Goal: Task Accomplishment & Management: Complete application form

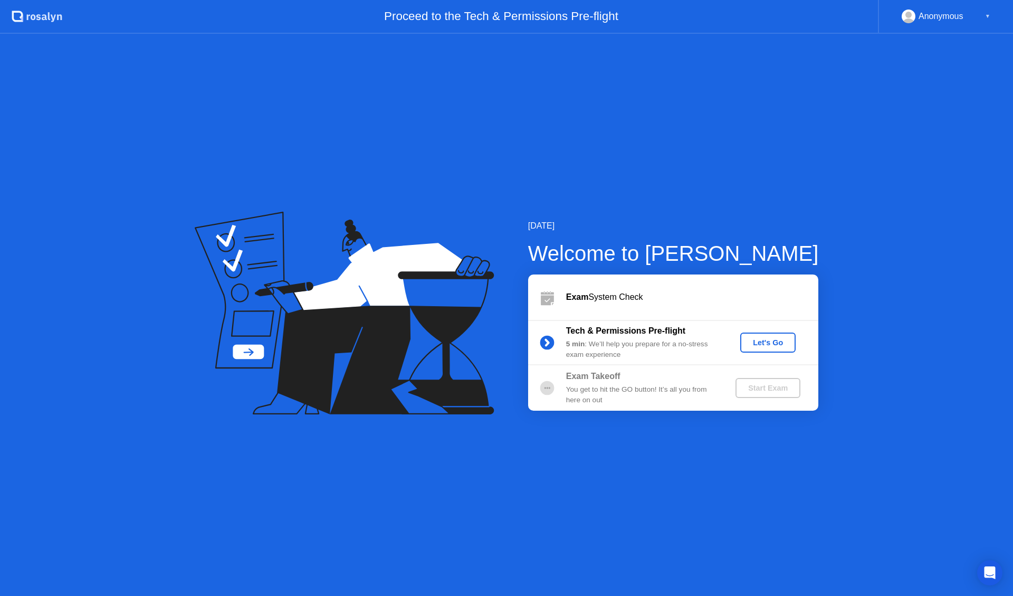
click at [765, 344] on div "Let's Go" at bounding box center [767, 342] width 47 height 8
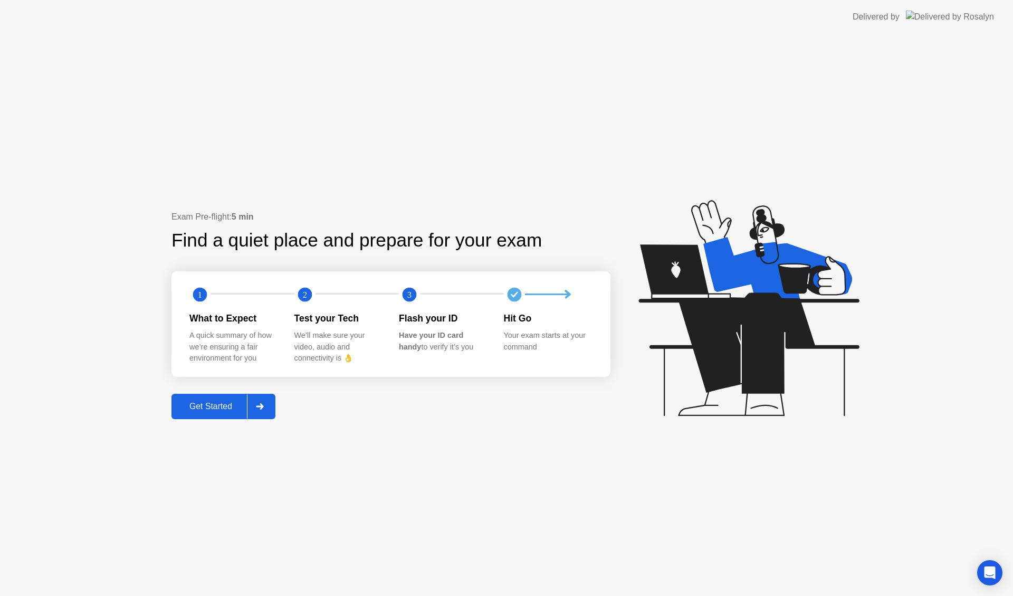
click at [223, 403] on div "Get Started" at bounding box center [211, 405] width 72 height 9
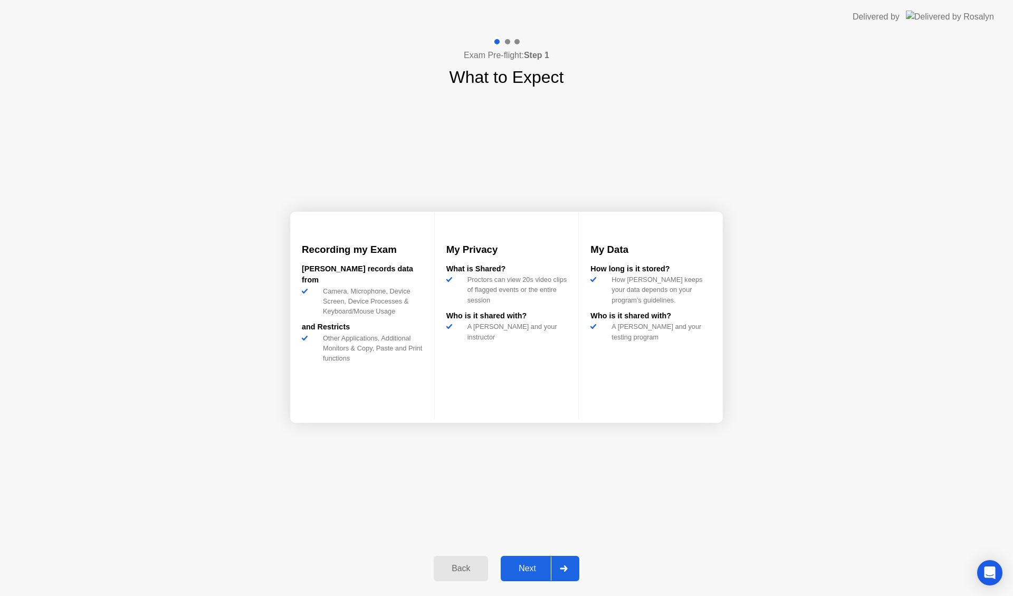
click at [534, 564] on div "Next" at bounding box center [527, 567] width 47 height 9
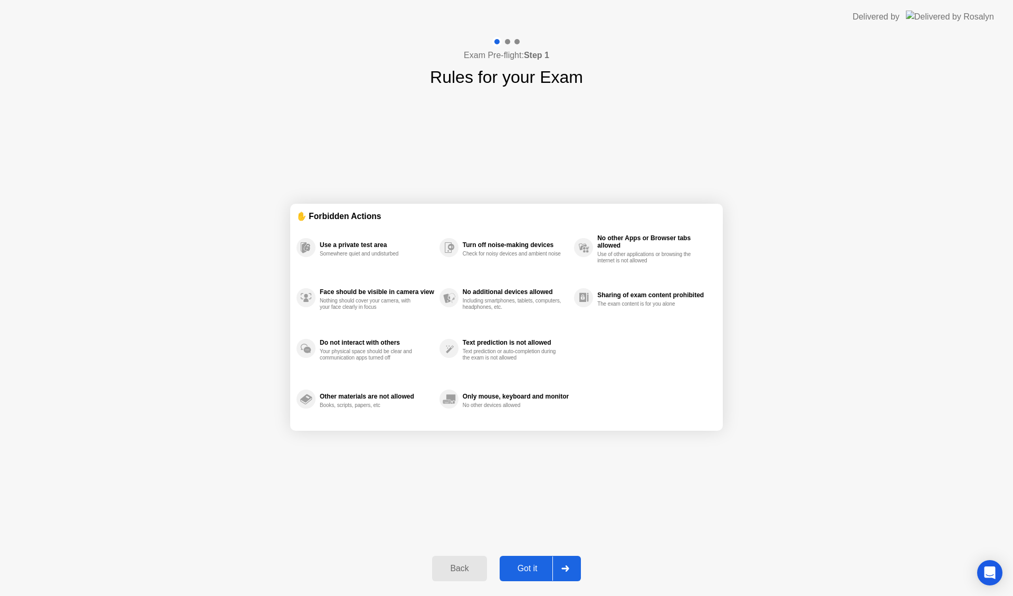
click at [534, 564] on div "Got it" at bounding box center [528, 567] width 50 height 9
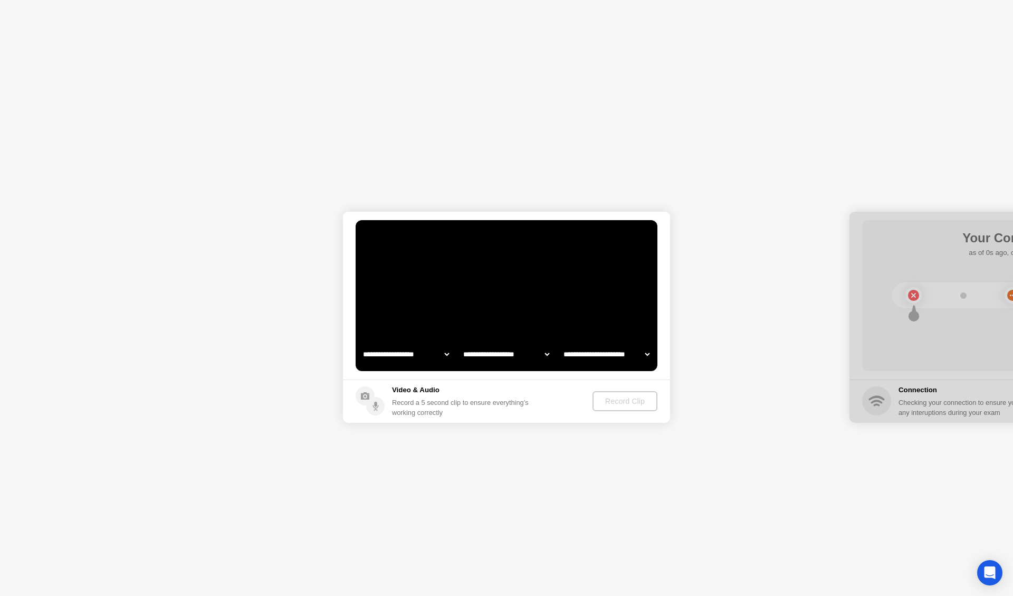
select select "**********"
select select "*******"
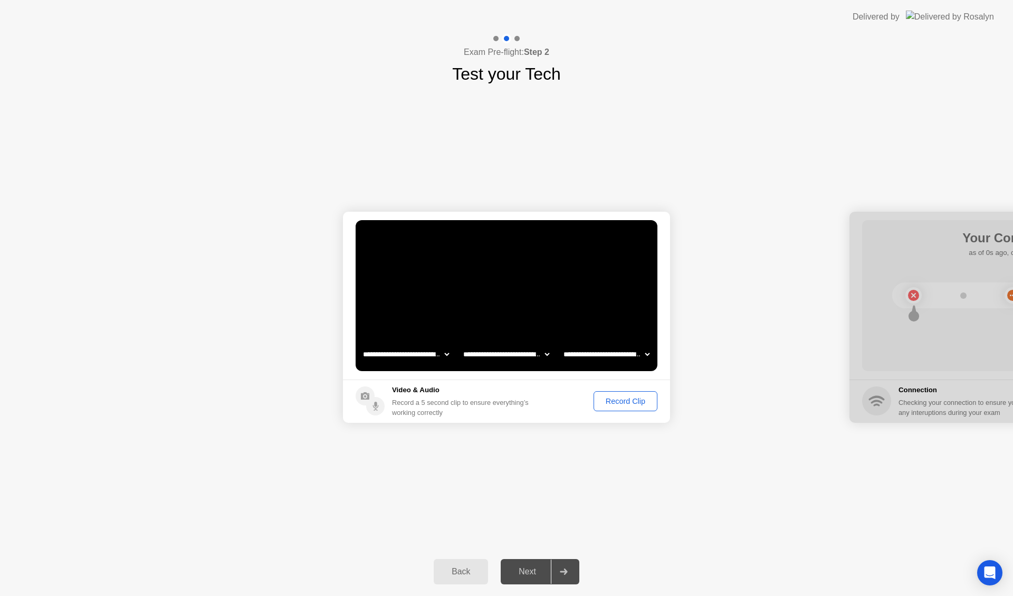
click at [630, 400] on div "Record Clip" at bounding box center [625, 401] width 56 height 8
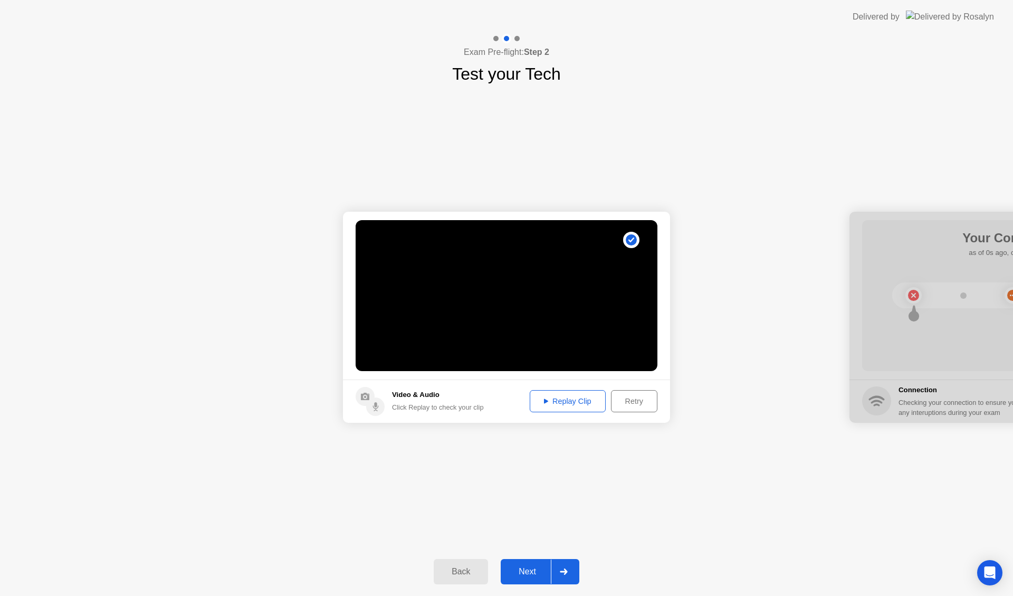
click at [575, 402] on div "Replay Clip" at bounding box center [567, 401] width 69 height 8
click at [575, 400] on div "Replay Clip" at bounding box center [567, 401] width 69 height 8
click at [542, 567] on div "Next" at bounding box center [527, 571] width 47 height 9
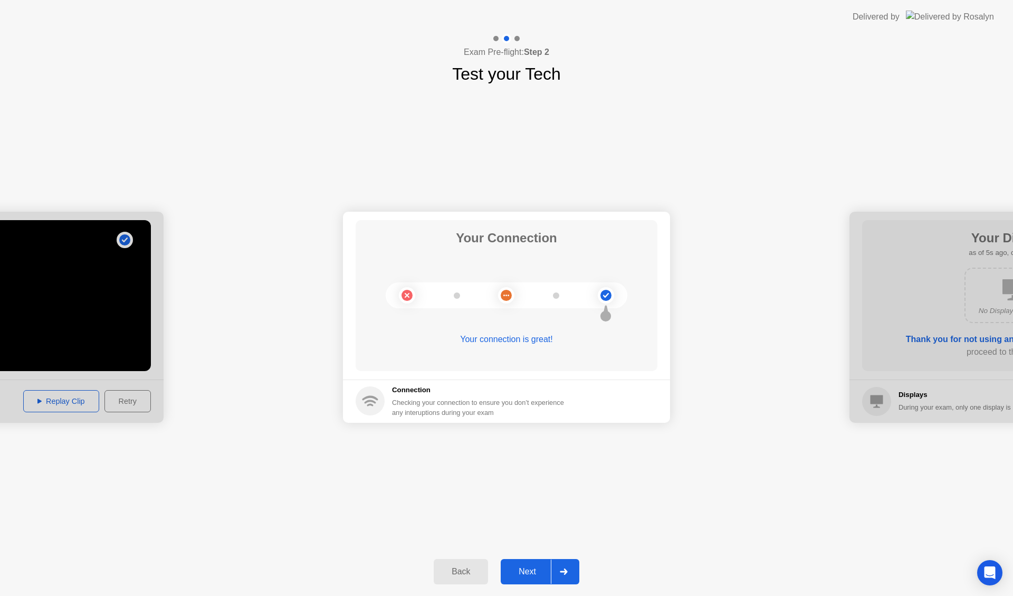
click at [544, 570] on div "Next" at bounding box center [527, 571] width 47 height 9
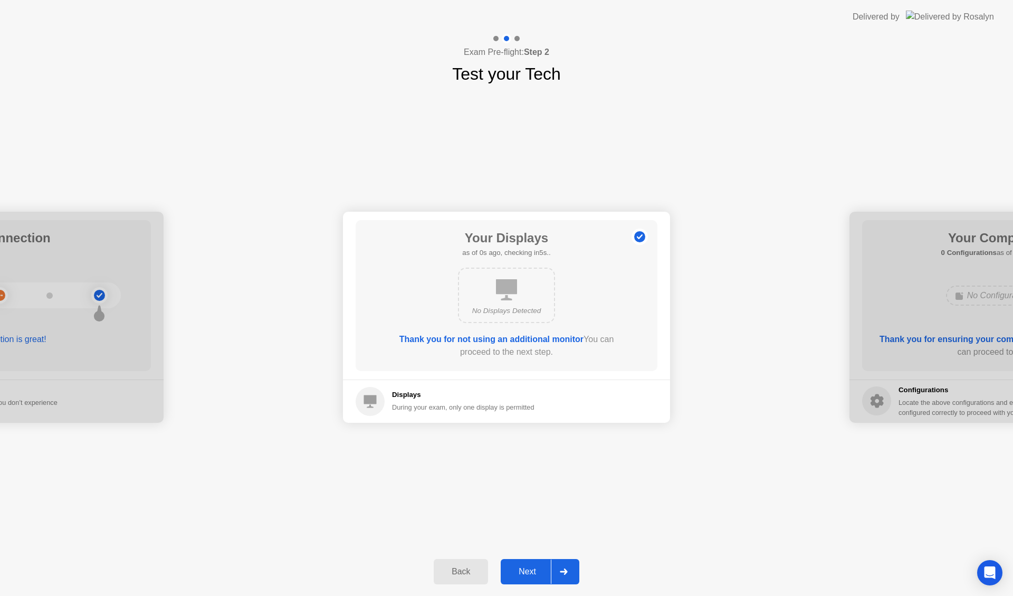
click at [545, 567] on div "Next" at bounding box center [527, 571] width 47 height 9
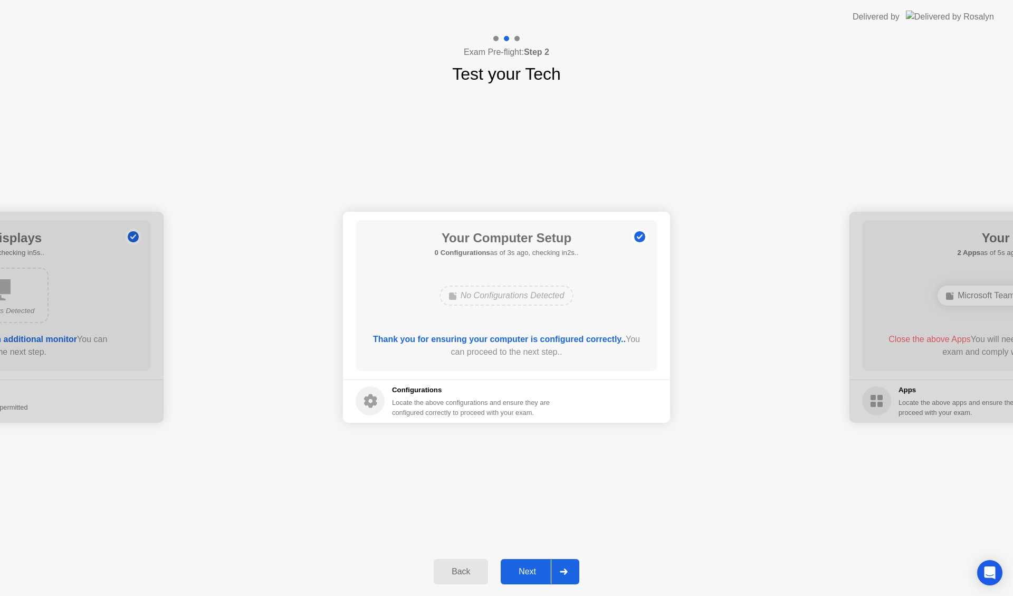
click at [541, 564] on button "Next" at bounding box center [540, 571] width 79 height 25
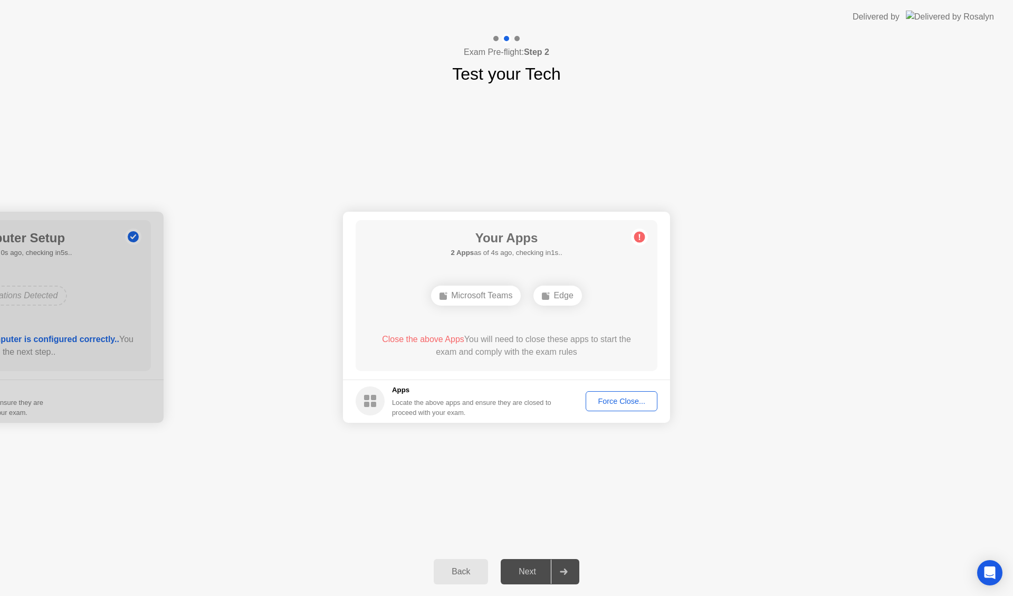
click at [626, 399] on div "Force Close..." at bounding box center [621, 401] width 64 height 8
click at [642, 401] on div "Force Close..." at bounding box center [621, 401] width 64 height 8
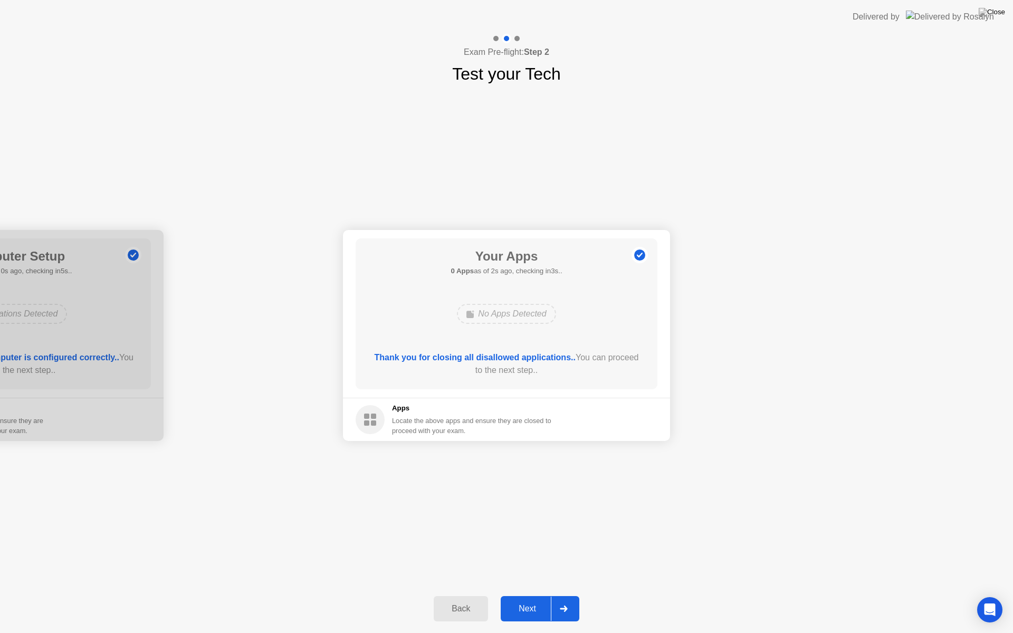
click at [537, 595] on button "Next" at bounding box center [540, 608] width 79 height 25
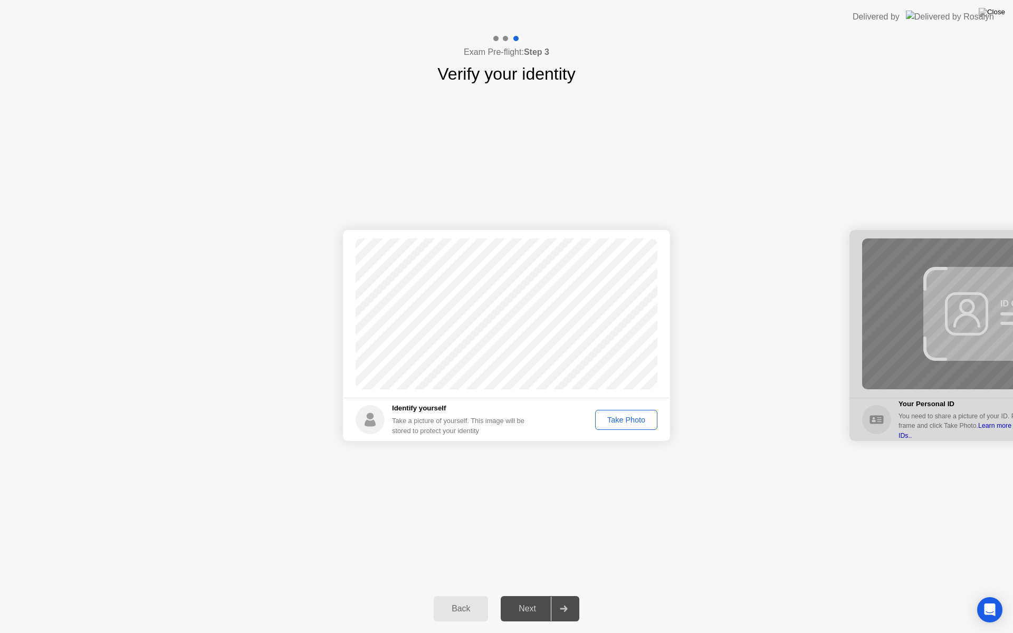
click at [631, 419] on div "Take Photo" at bounding box center [626, 420] width 55 height 8
click at [565, 595] on div at bounding box center [563, 609] width 25 height 24
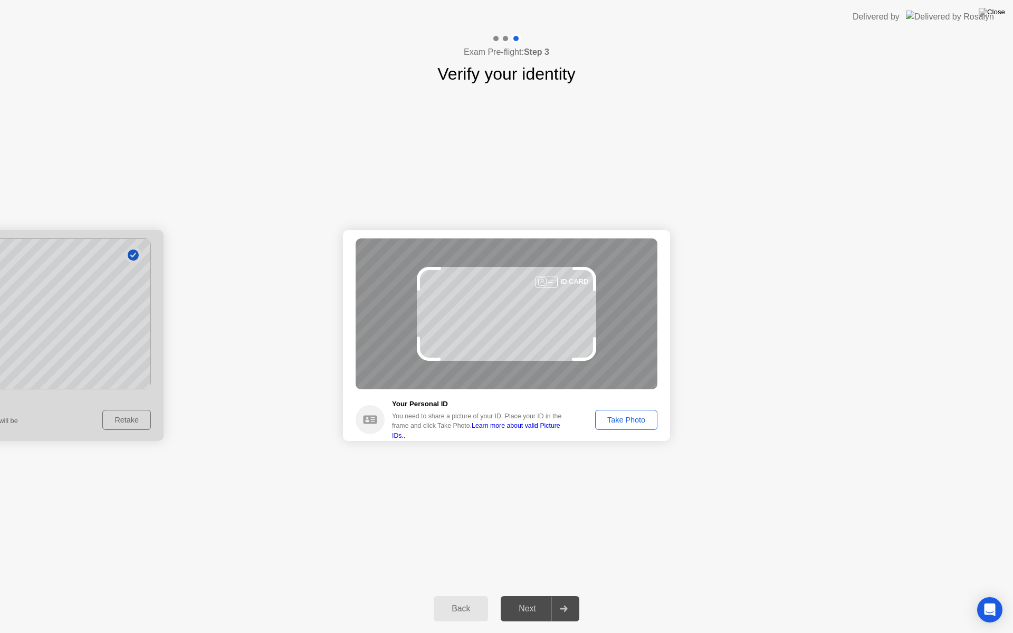
click at [625, 418] on div "Take Photo" at bounding box center [626, 420] width 55 height 8
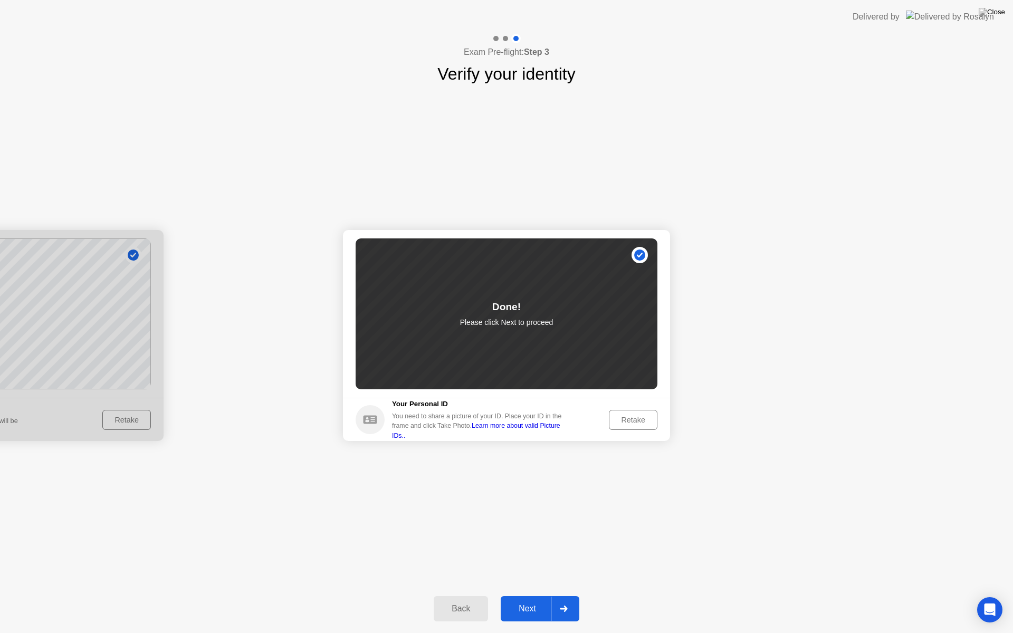
click at [535, 595] on div "Next" at bounding box center [527, 608] width 47 height 9
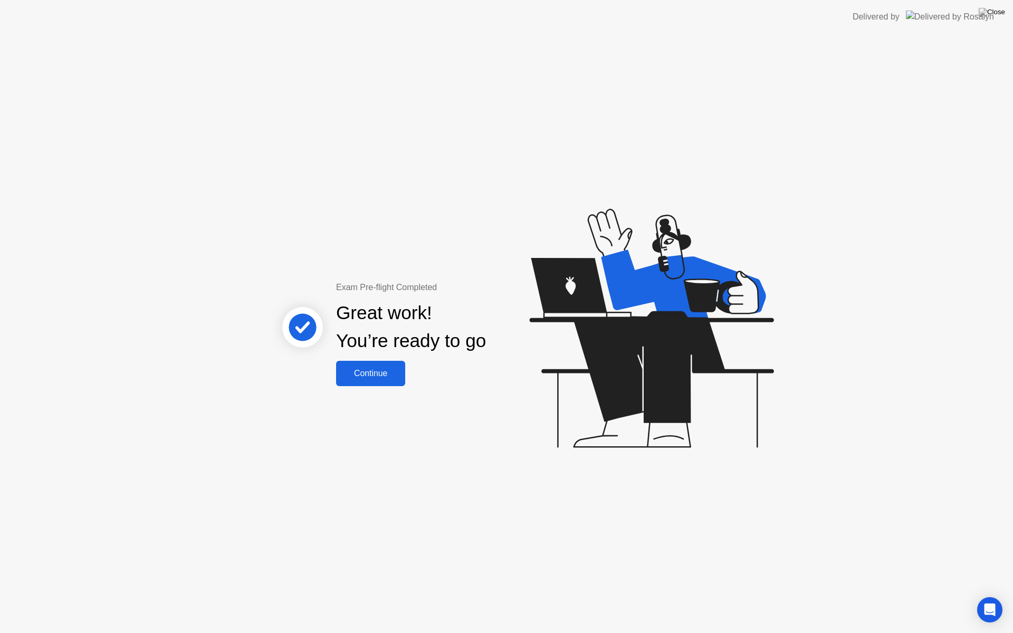
click at [366, 371] on div "Continue" at bounding box center [370, 373] width 63 height 9
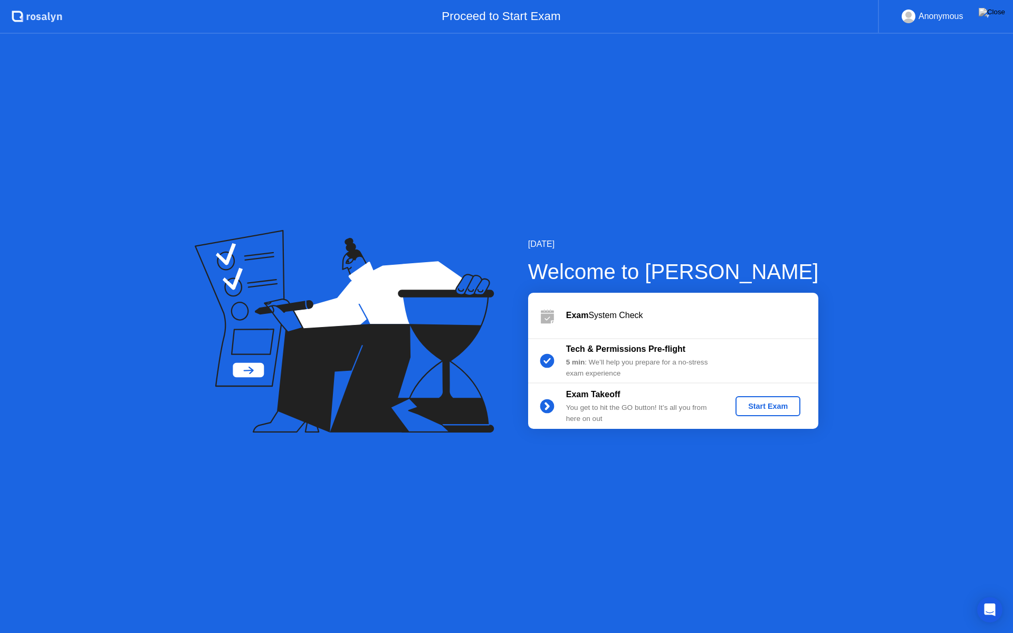
click at [770, 409] on div "Start Exam" at bounding box center [768, 406] width 56 height 8
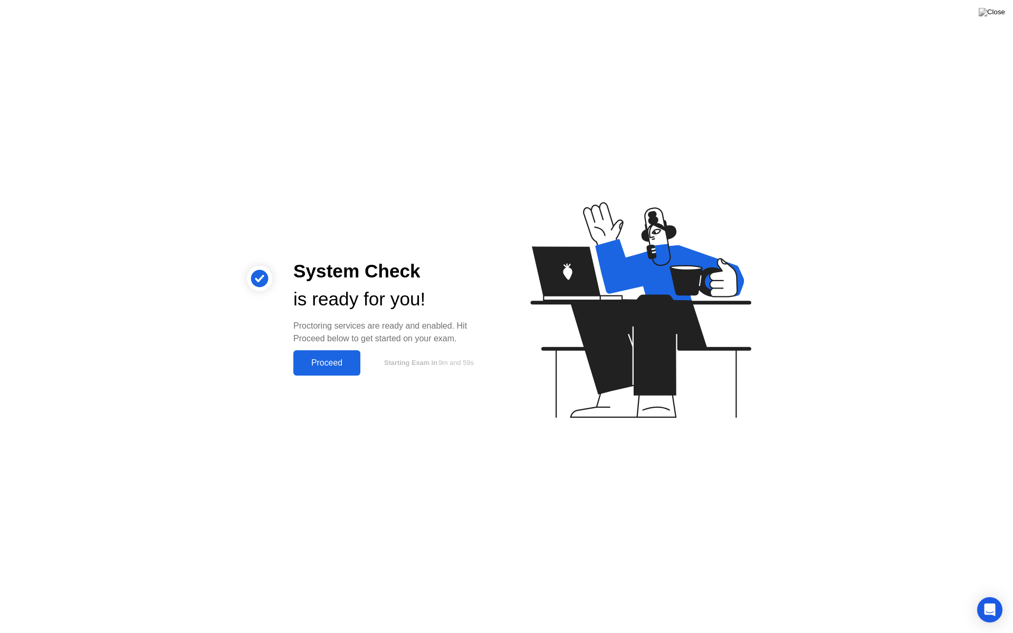
click at [343, 363] on div "Proceed" at bounding box center [326, 362] width 61 height 9
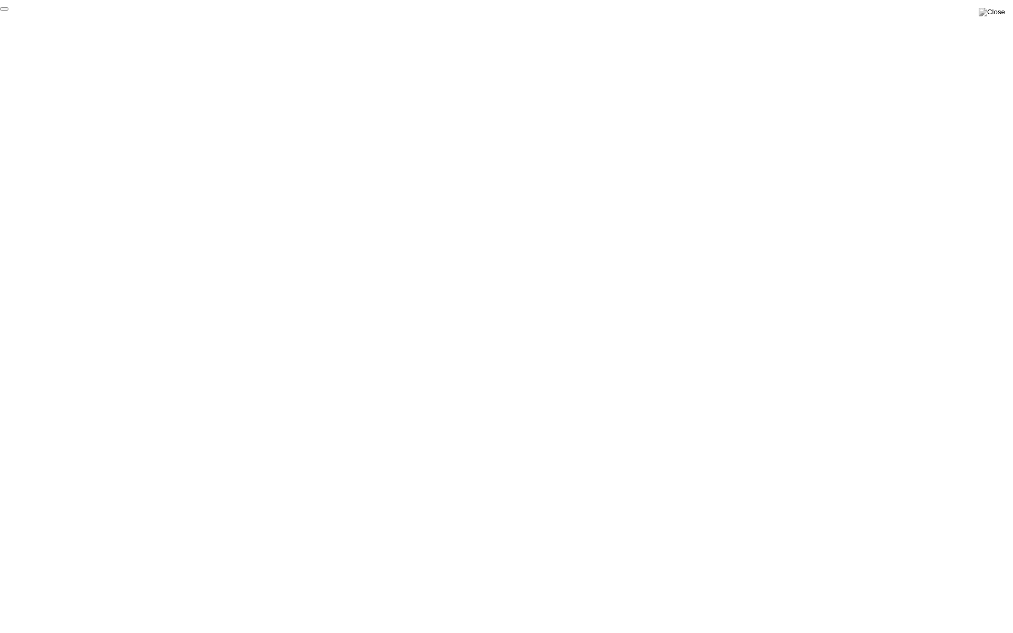
click at [8, 11] on button "End Proctoring Session" at bounding box center [4, 8] width 8 height 3
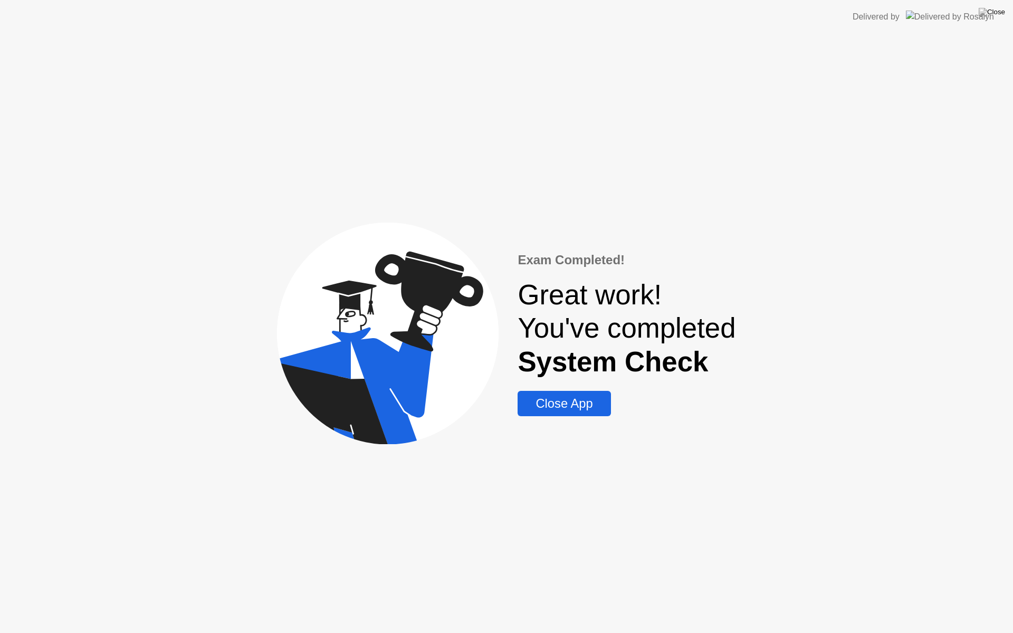
click at [548, 414] on button "Close App" at bounding box center [563, 403] width 93 height 25
